Goal: Find contact information: Find contact information

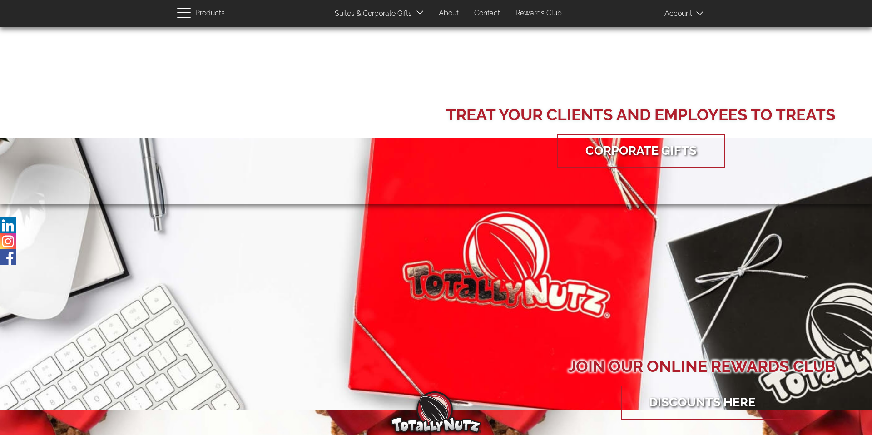
scroll to position [419, 0]
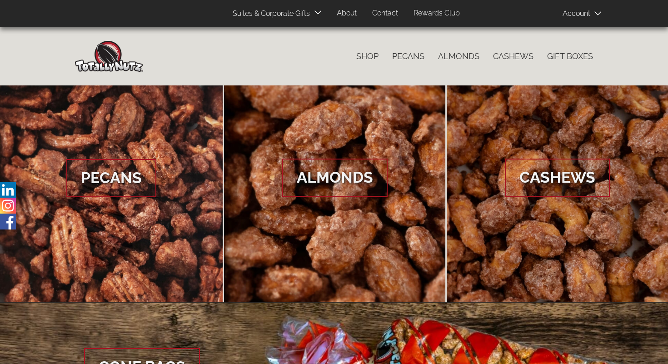
click at [384, 12] on link "Contact" at bounding box center [385, 14] width 40 height 18
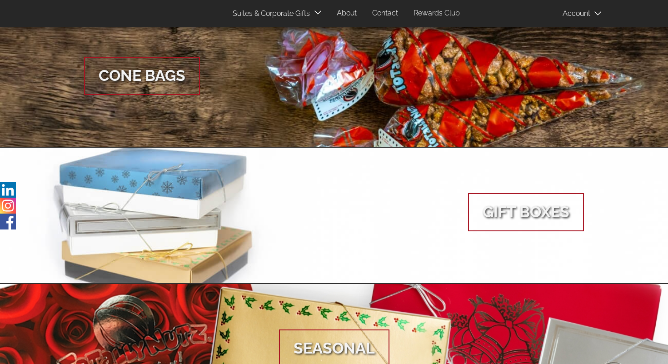
scroll to position [546, 0]
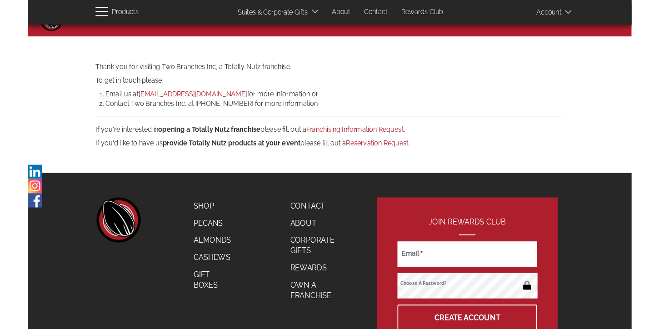
scroll to position [138, 0]
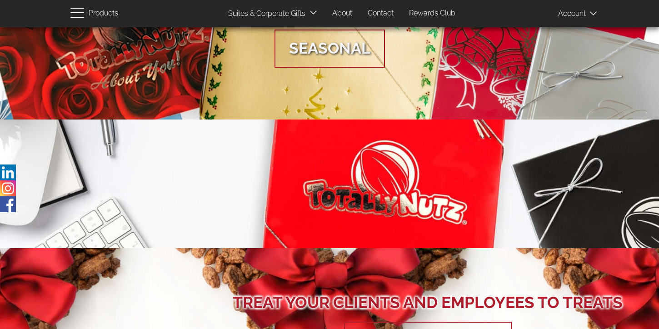
scroll to position [1420, 0]
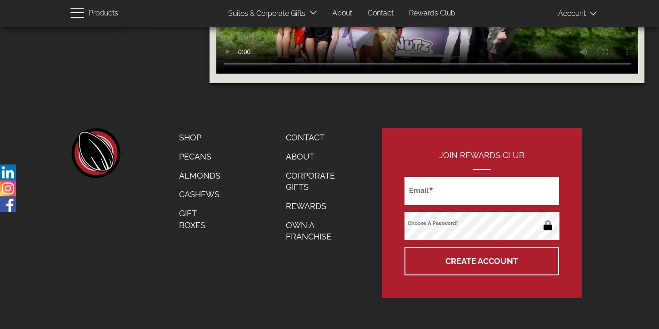
click at [0, 328] on div at bounding box center [0, 330] width 0 height 0
drag, startPoint x: 178, startPoint y: 30, endPoint x: 270, endPoint y: 34, distance: 91.9
